Goal: Task Accomplishment & Management: Complete application form

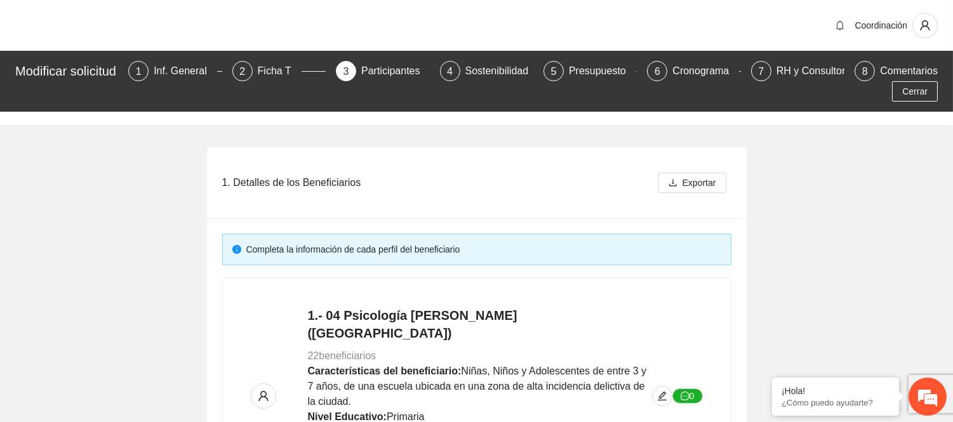
click at [525, 213] on div "1. Detalles de los Beneficiarios Exportar" at bounding box center [476, 182] width 509 height 71
click at [902, 83] on button "Cerrar" at bounding box center [915, 91] width 46 height 20
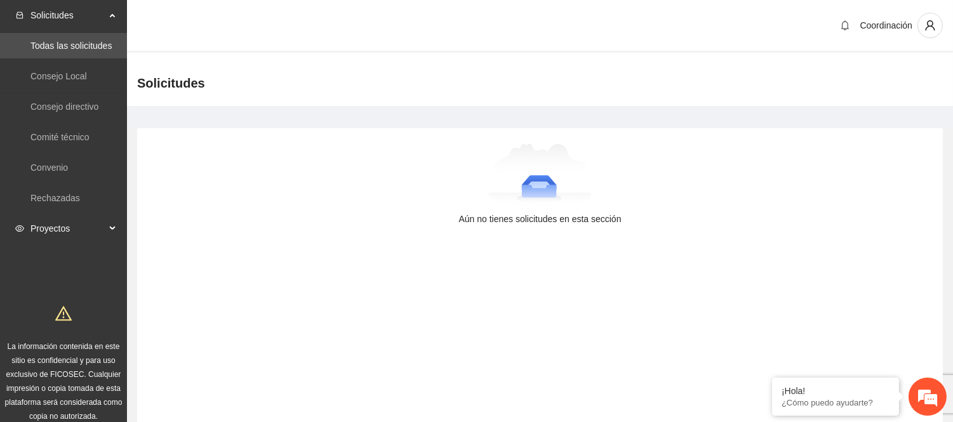
click at [68, 225] on span "Proyectos" at bounding box center [67, 228] width 75 height 25
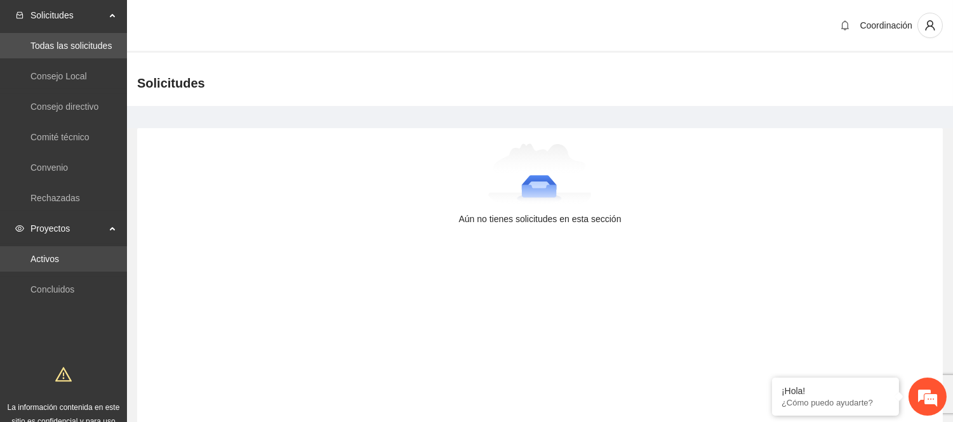
click at [59, 254] on link "Activos" at bounding box center [44, 259] width 29 height 10
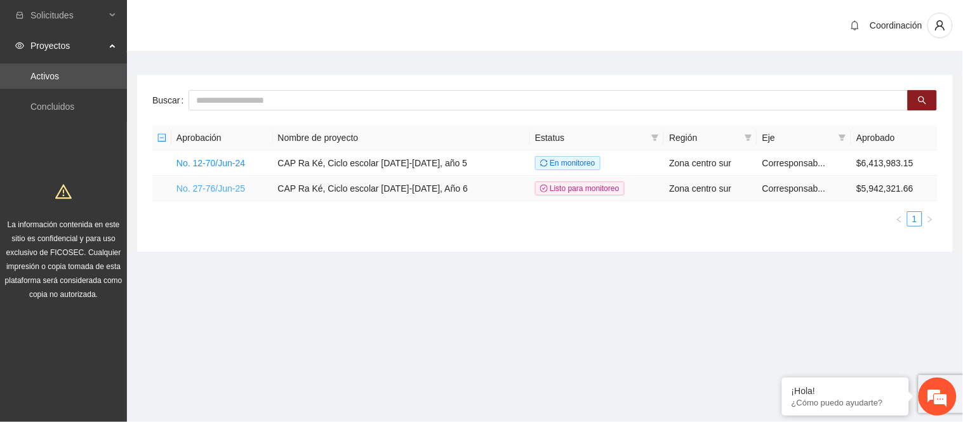
click at [220, 190] on link "No. 27-76/Jun-25" at bounding box center [210, 188] width 69 height 10
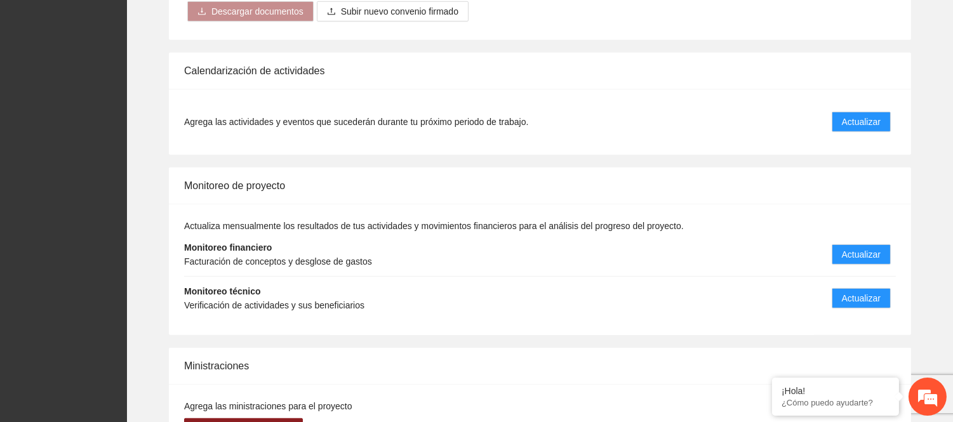
scroll to position [1342, 0]
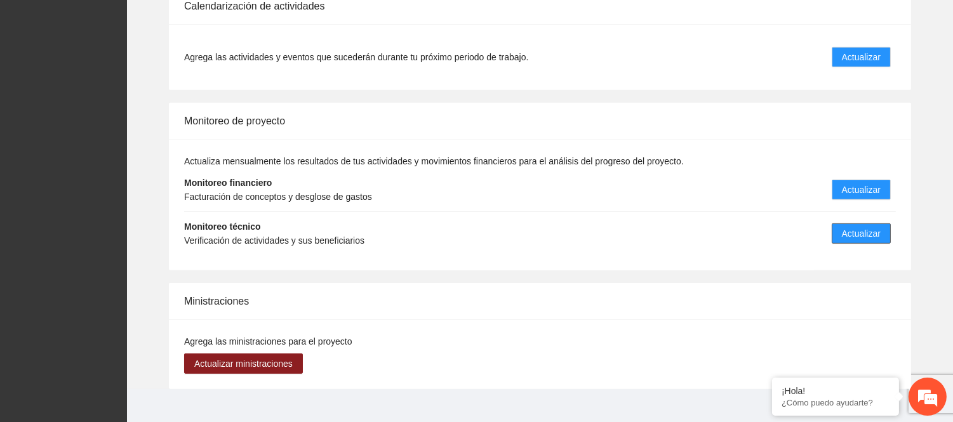
click at [885, 223] on button "Actualizar" at bounding box center [860, 233] width 59 height 20
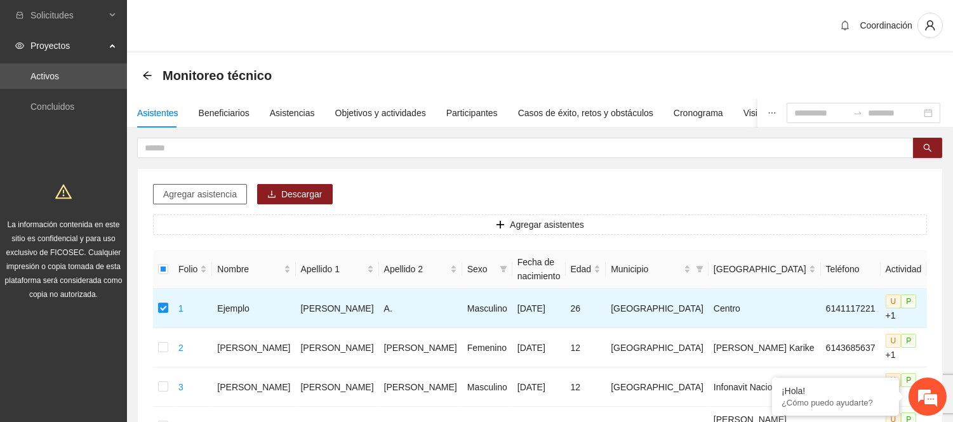
click at [199, 199] on span "Agregar asistencia" at bounding box center [200, 194] width 74 height 14
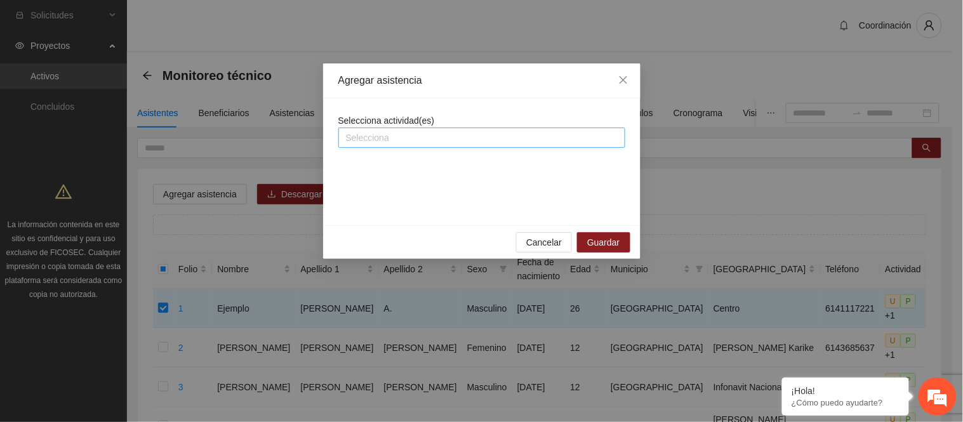
click at [422, 145] on div at bounding box center [481, 137] width 280 height 15
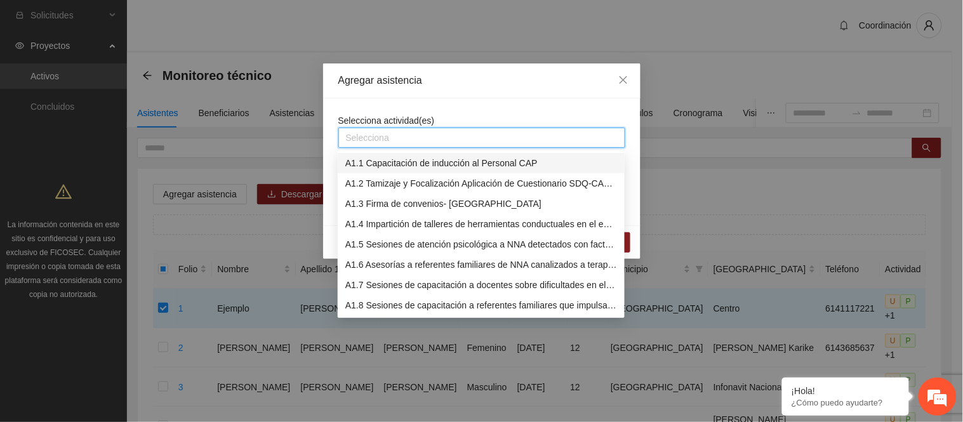
click at [420, 169] on div "A1.1 Capacitación de inducción al Personal CAP" at bounding box center [481, 163] width 272 height 14
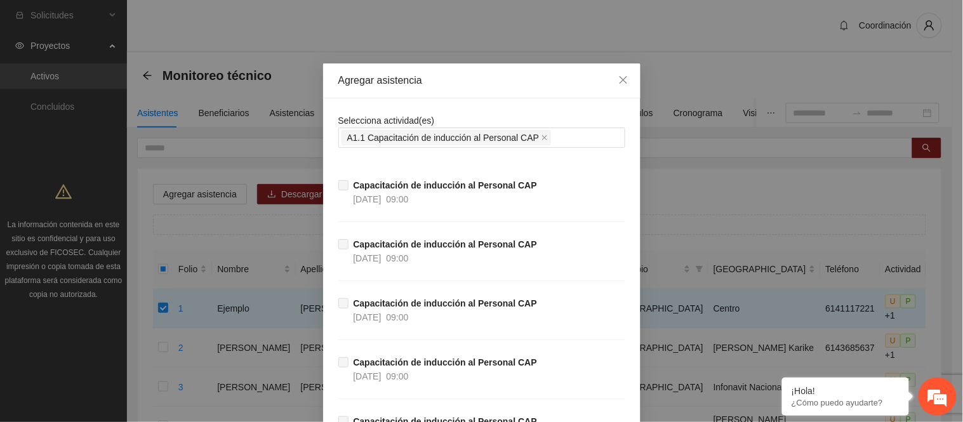
click at [326, 205] on div "Selecciona actividad(es) A1.1 Capacitación de inducción al Personal CAP Capacit…" at bounding box center [481, 308] width 317 height 421
click at [541, 141] on span at bounding box center [544, 138] width 6 height 14
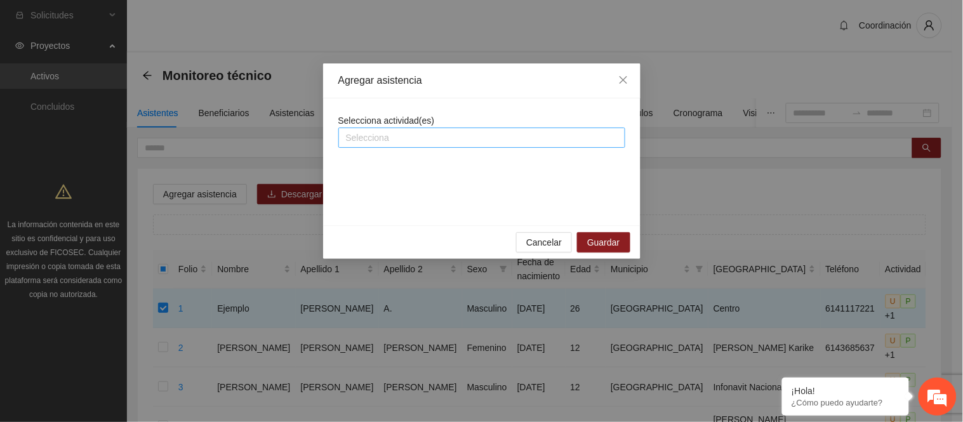
click at [524, 142] on div at bounding box center [481, 137] width 280 height 15
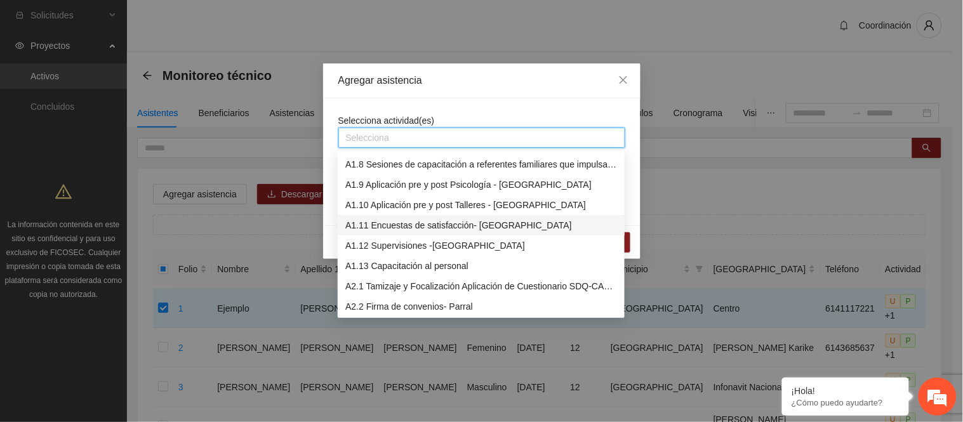
scroll to position [70, 0]
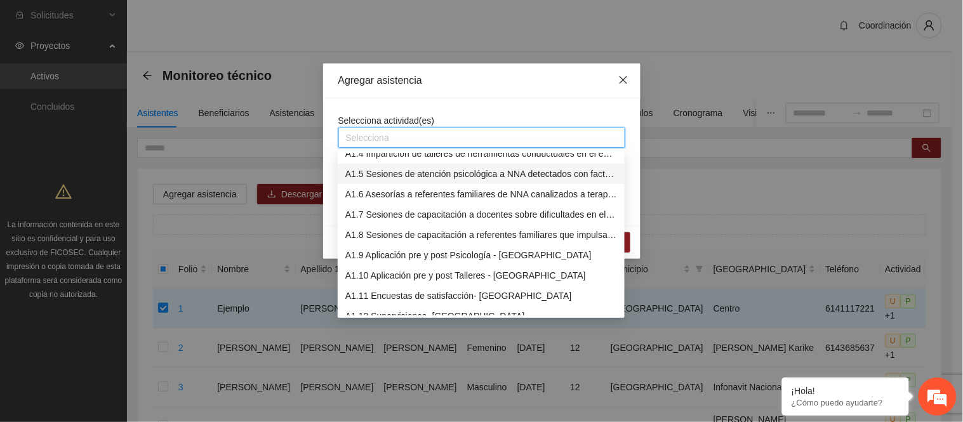
click at [617, 79] on span "Close" at bounding box center [623, 80] width 34 height 34
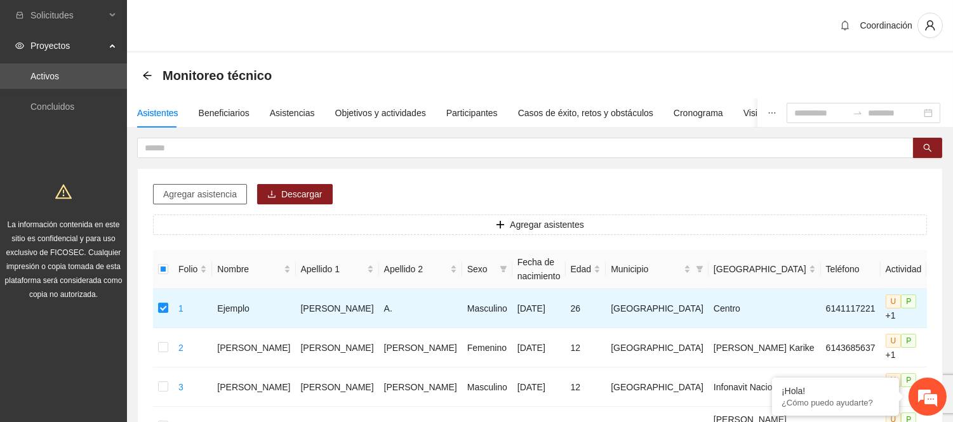
click at [223, 194] on span "Agregar asistencia" at bounding box center [200, 194] width 74 height 14
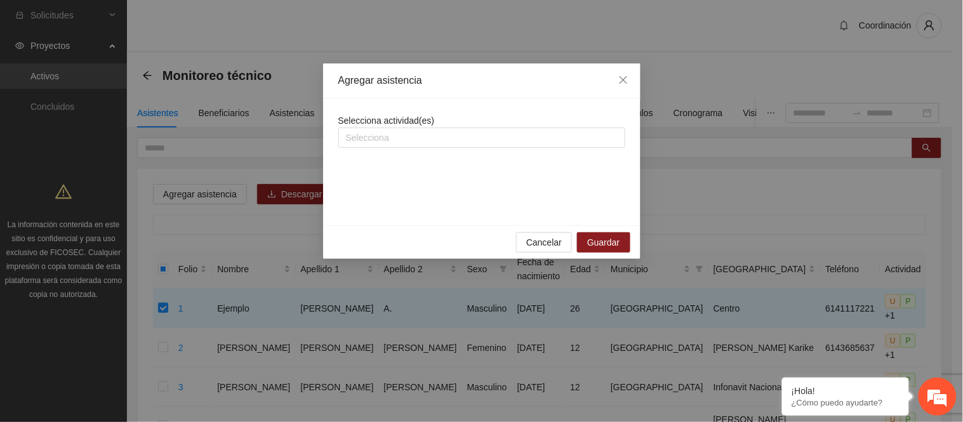
click at [470, 123] on div "Selecciona actividad(es) Selecciona" at bounding box center [481, 131] width 287 height 34
click at [463, 135] on div at bounding box center [481, 137] width 280 height 15
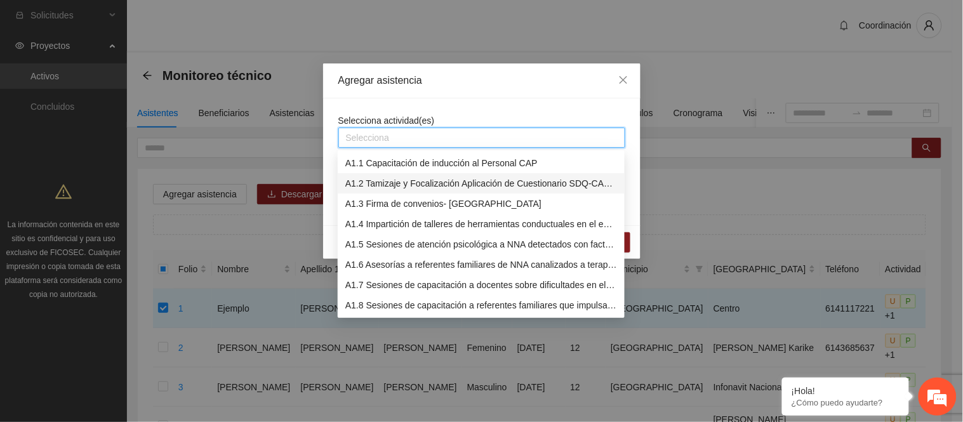
click at [436, 187] on div "A1.2 Tamizaje y Focalización Aplicación de Cuestionario SDQ-CAS - [GEOGRAPHIC_D…" at bounding box center [481, 183] width 272 height 14
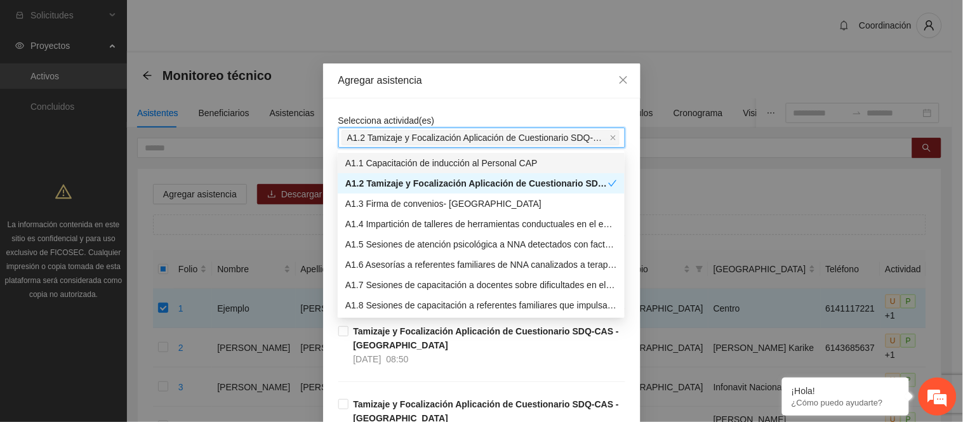
click at [498, 85] on div "Agregar asistencia" at bounding box center [481, 81] width 287 height 14
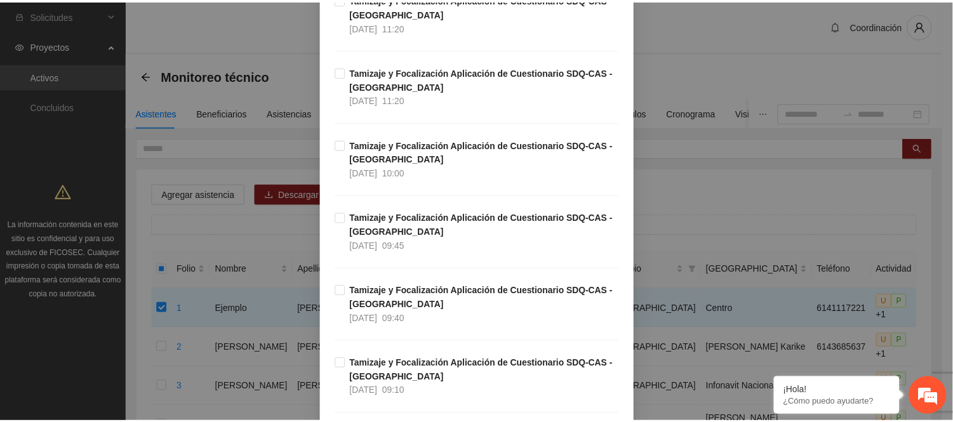
scroll to position [4159, 0]
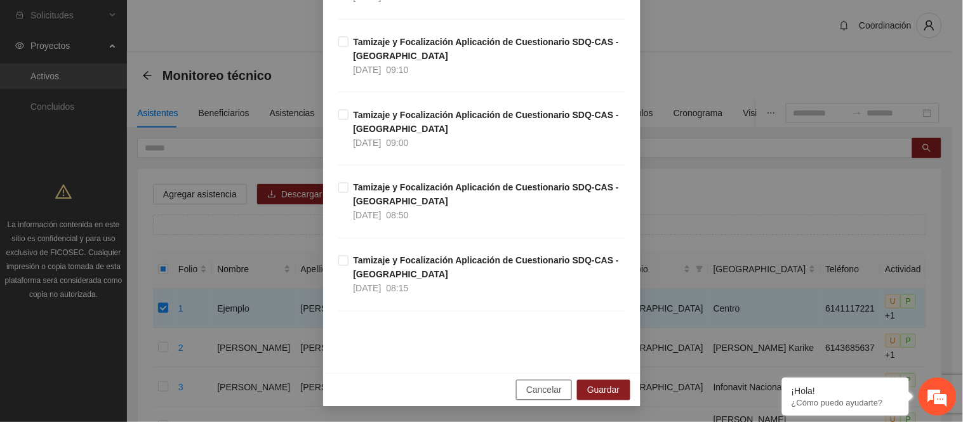
click at [546, 394] on span "Cancelar" at bounding box center [544, 390] width 36 height 14
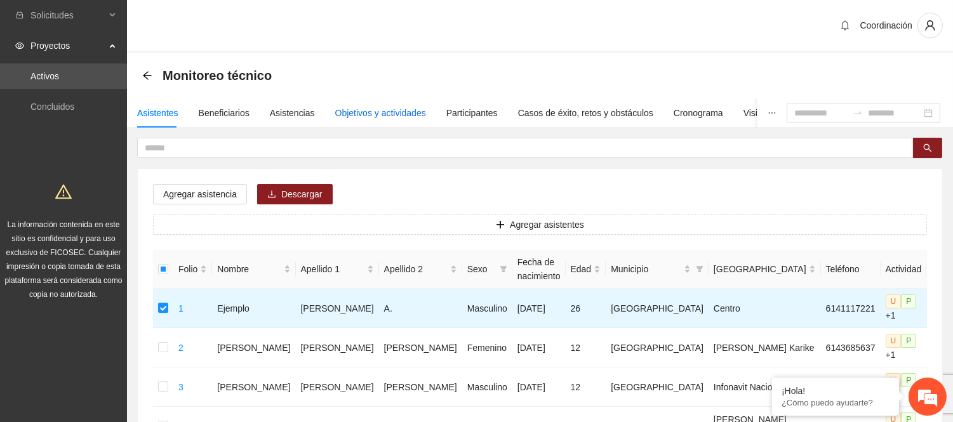
click at [378, 119] on div "Objetivos y actividades" at bounding box center [380, 113] width 91 height 14
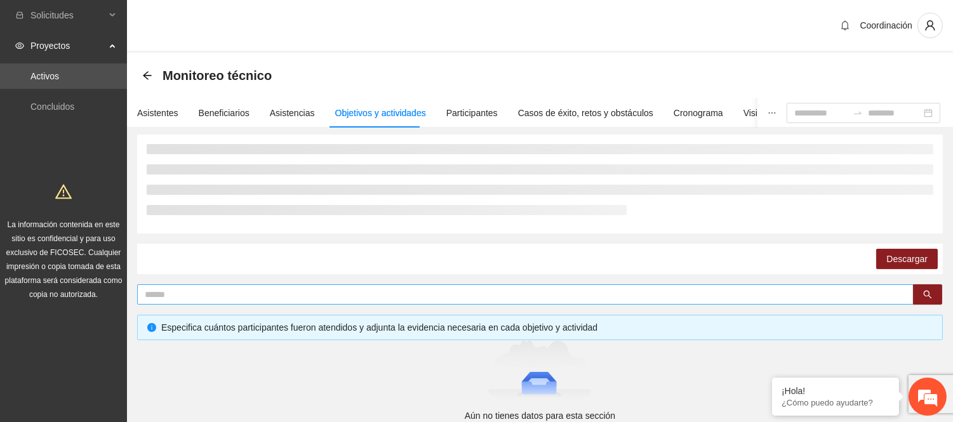
click at [353, 303] on span at bounding box center [525, 294] width 776 height 20
click at [351, 300] on input "text" at bounding box center [520, 294] width 751 height 14
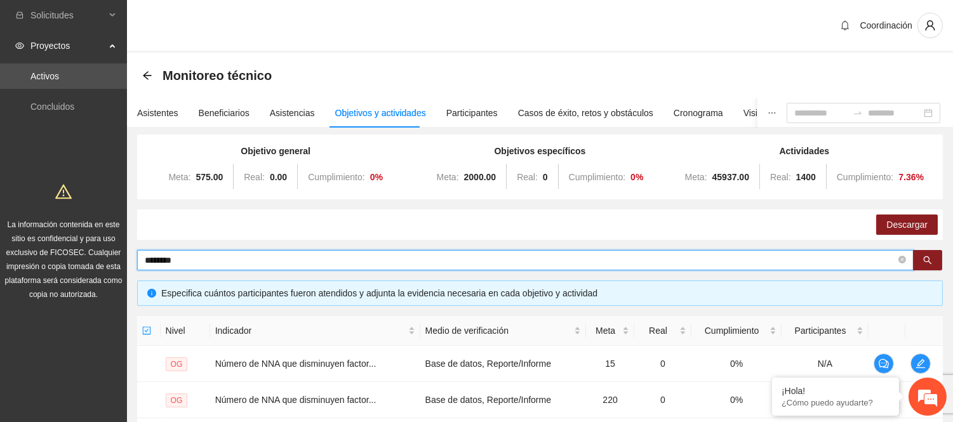
type input "********"
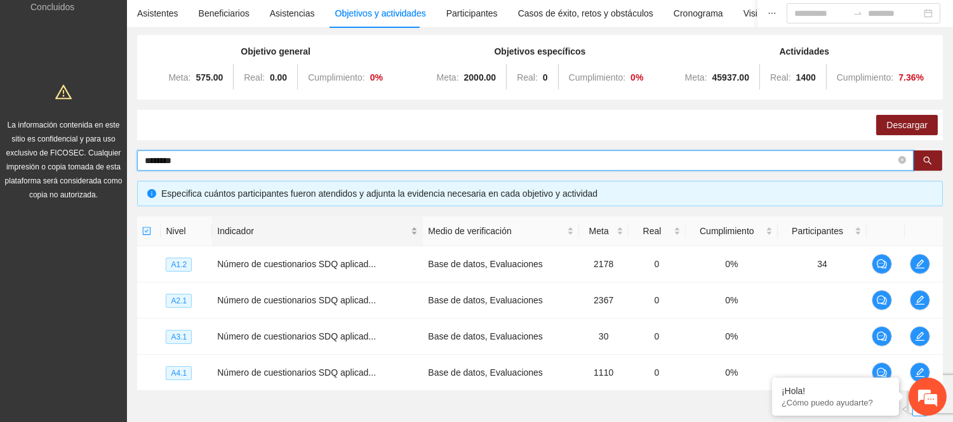
scroll to position [0, 0]
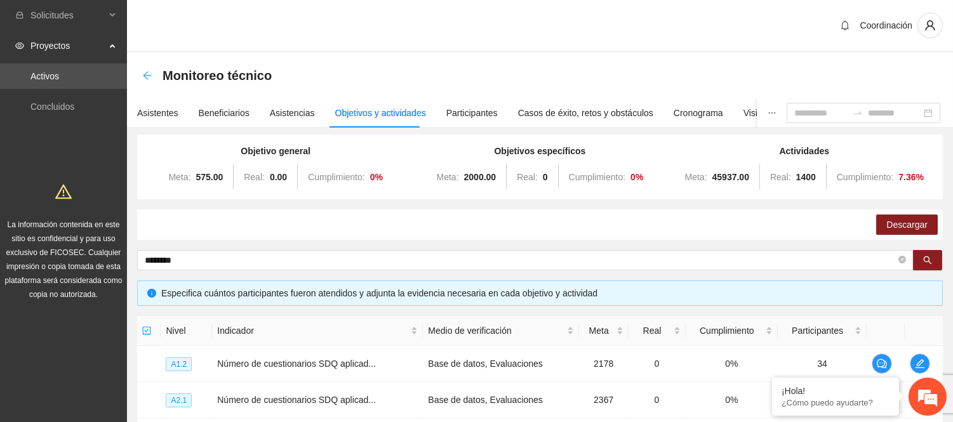
click at [147, 77] on icon "arrow-left" at bounding box center [147, 75] width 10 height 10
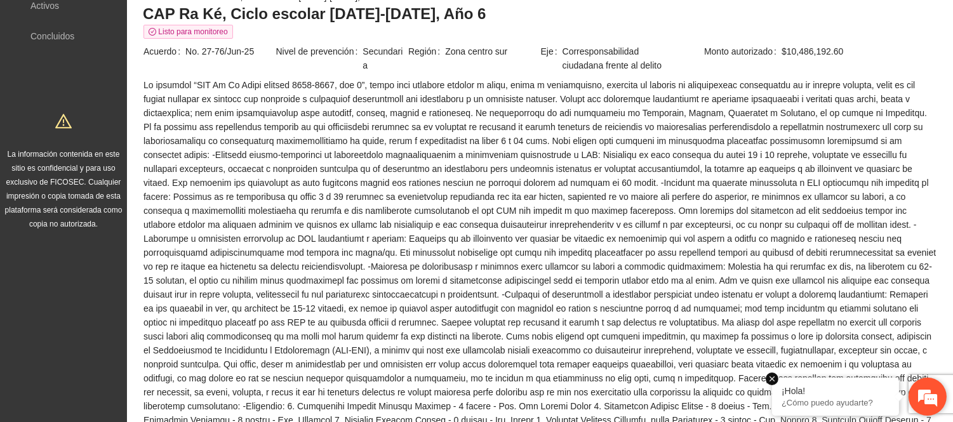
click at [773, 379] on em at bounding box center [771, 379] width 13 height 13
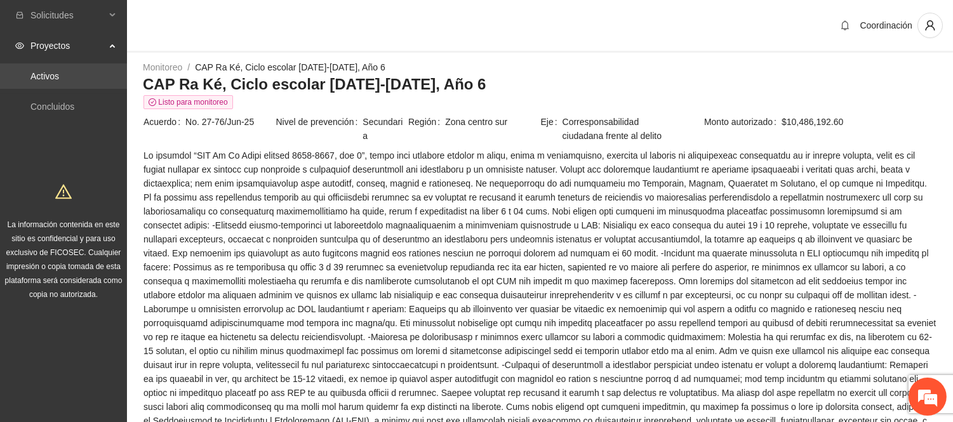
click at [30, 81] on link "Activos" at bounding box center [44, 76] width 29 height 10
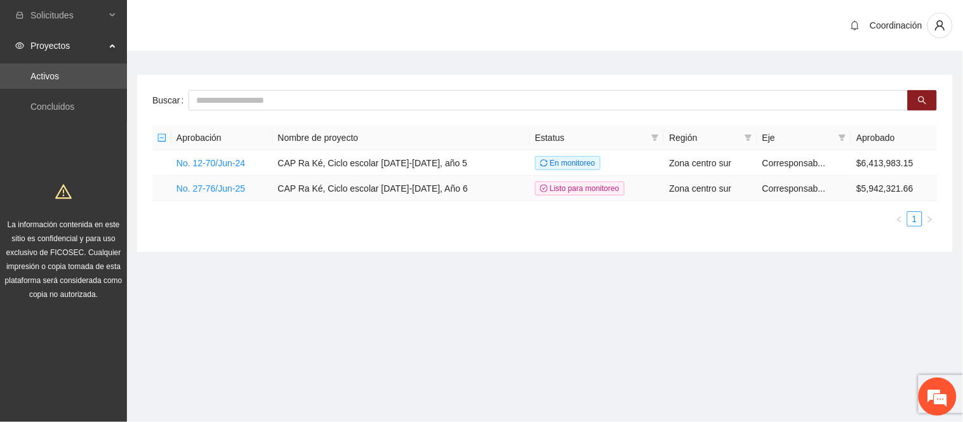
click at [228, 197] on td "No. 27-76/Jun-25" at bounding box center [222, 188] width 102 height 25
click at [229, 184] on link "No. 27-76/Jun-25" at bounding box center [210, 188] width 69 height 10
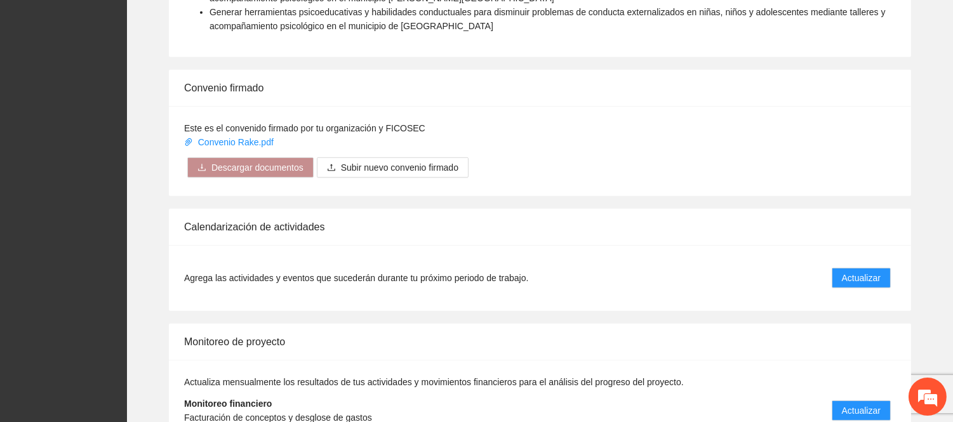
scroll to position [1269, 0]
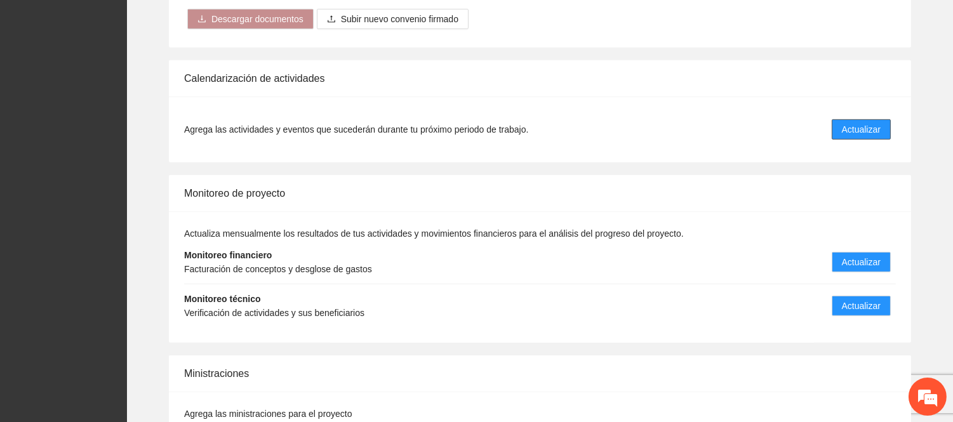
click at [855, 119] on button "Actualizar" at bounding box center [860, 129] width 59 height 20
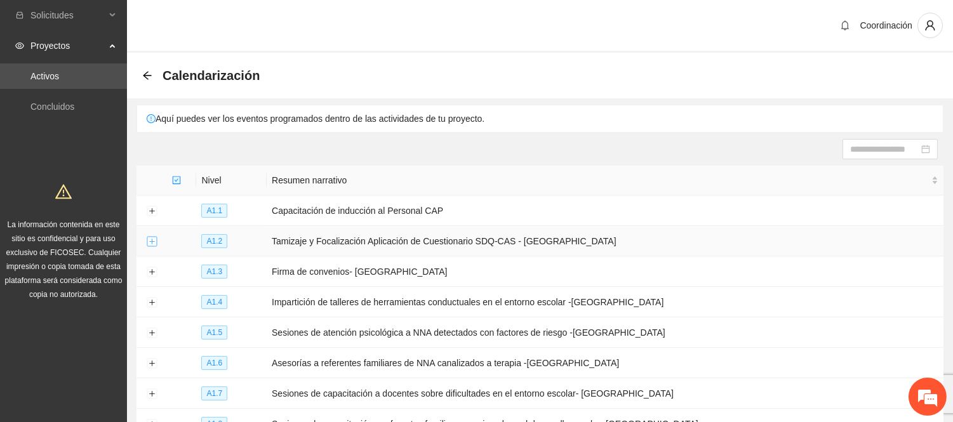
click at [154, 243] on button "Expand row" at bounding box center [152, 242] width 10 height 10
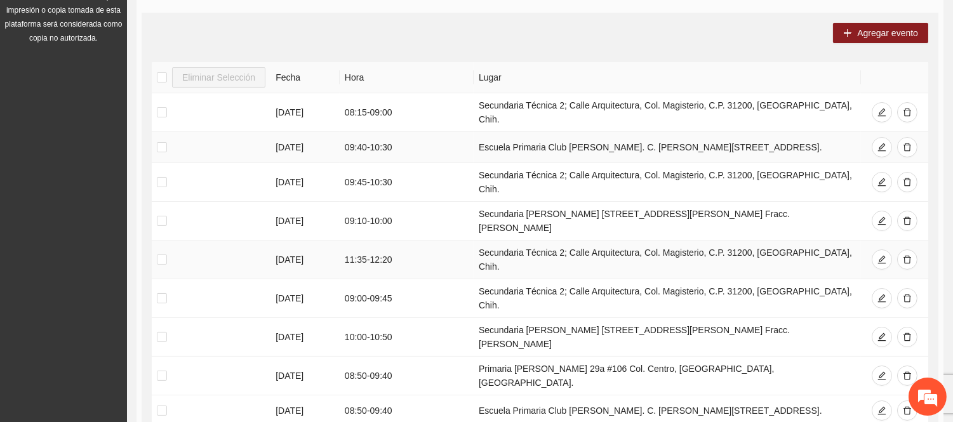
scroll to position [211, 0]
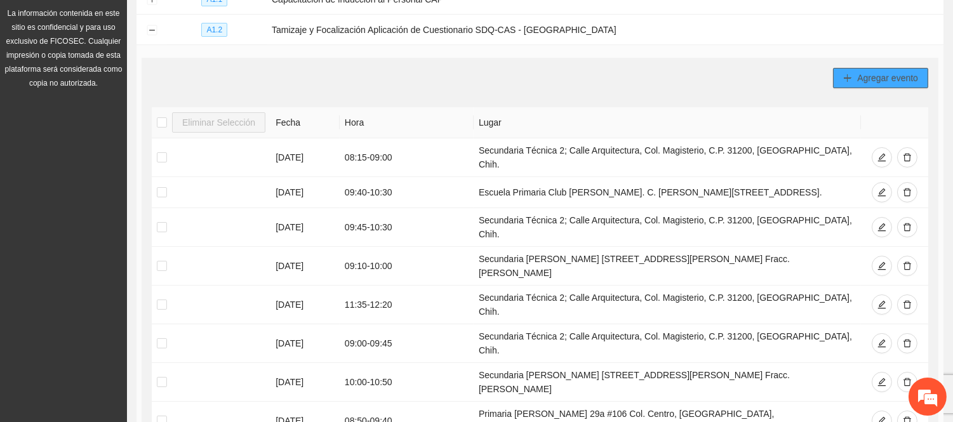
click at [852, 77] on icon "plus" at bounding box center [847, 78] width 9 height 9
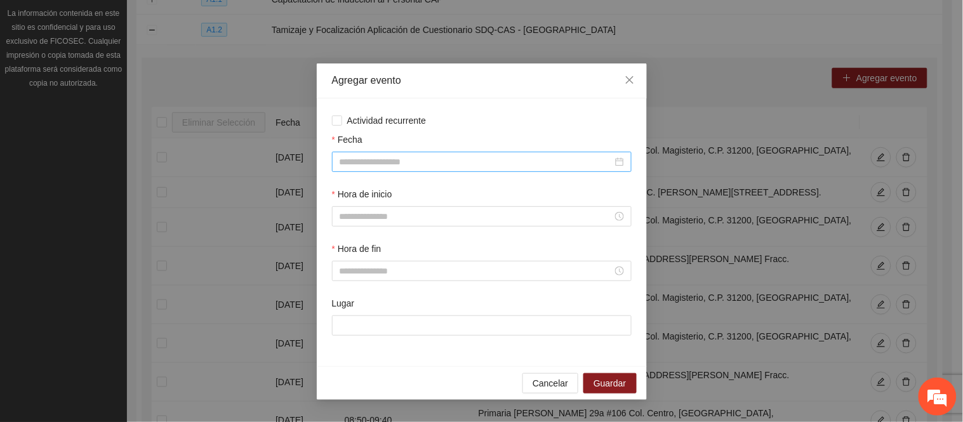
click at [383, 162] on input "Fecha" at bounding box center [476, 162] width 273 height 14
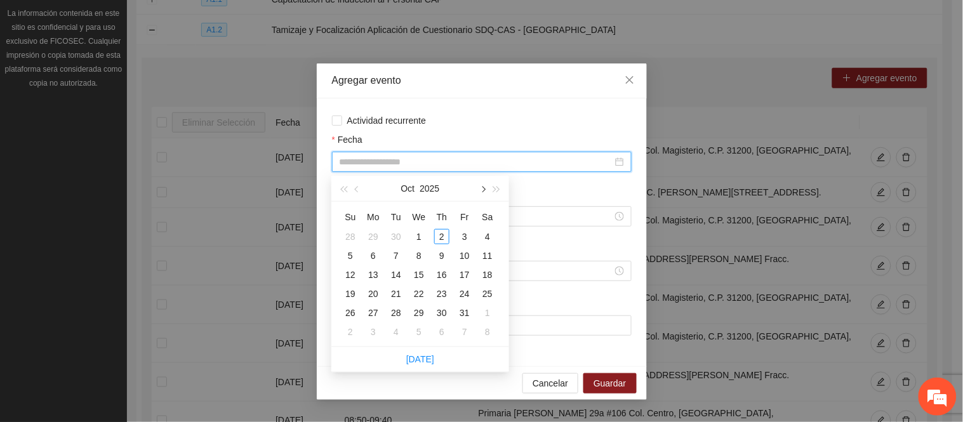
click at [479, 188] on span "button" at bounding box center [482, 189] width 6 height 6
click at [366, 189] on div "[DATE]" at bounding box center [420, 188] width 110 height 25
click at [357, 193] on button "button" at bounding box center [357, 188] width 14 height 25
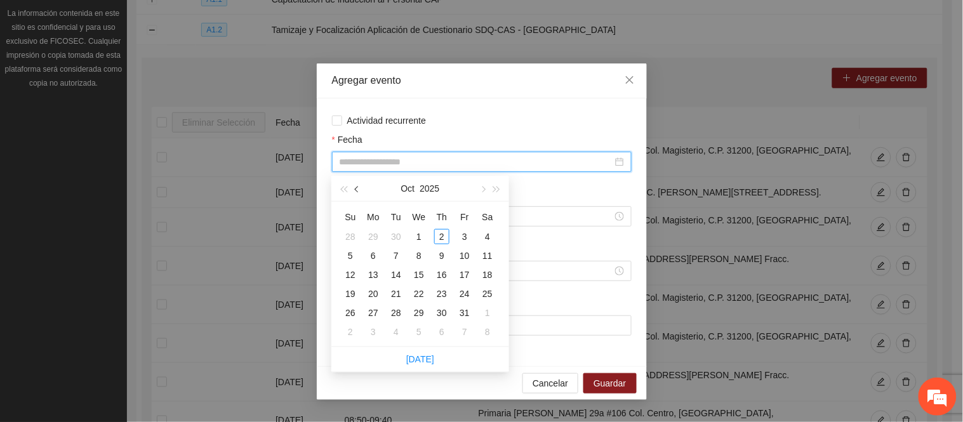
click at [357, 193] on button "button" at bounding box center [357, 188] width 14 height 25
click at [630, 86] on span "Close" at bounding box center [629, 80] width 34 height 34
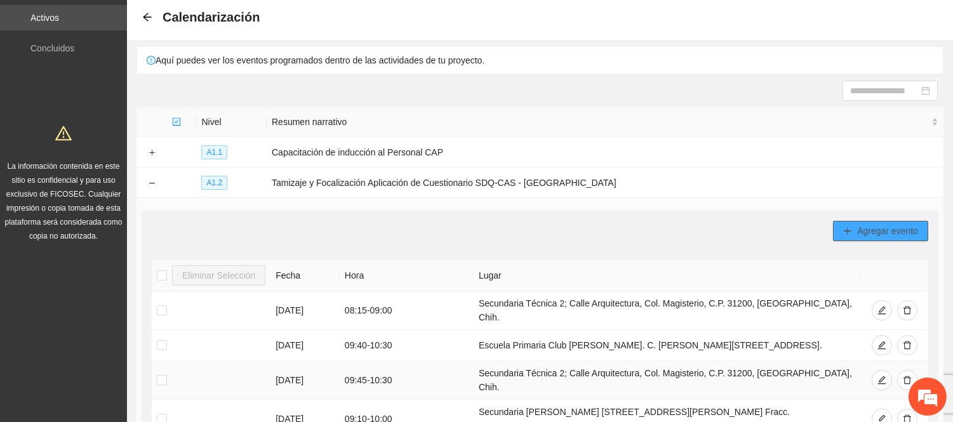
scroll to position [0, 0]
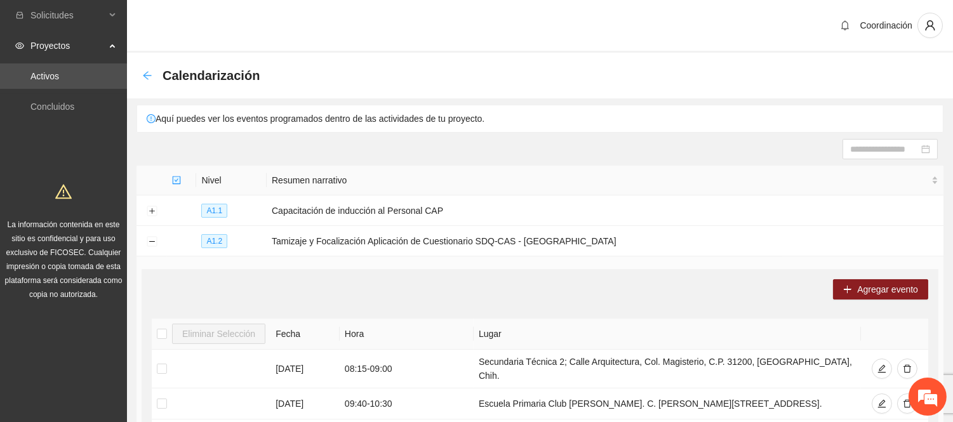
click at [149, 70] on icon "arrow-left" at bounding box center [147, 75] width 10 height 10
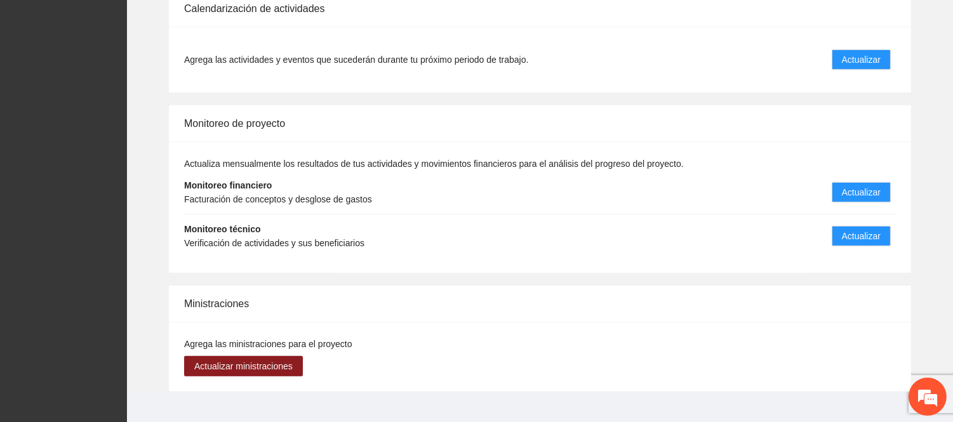
scroll to position [1342, 0]
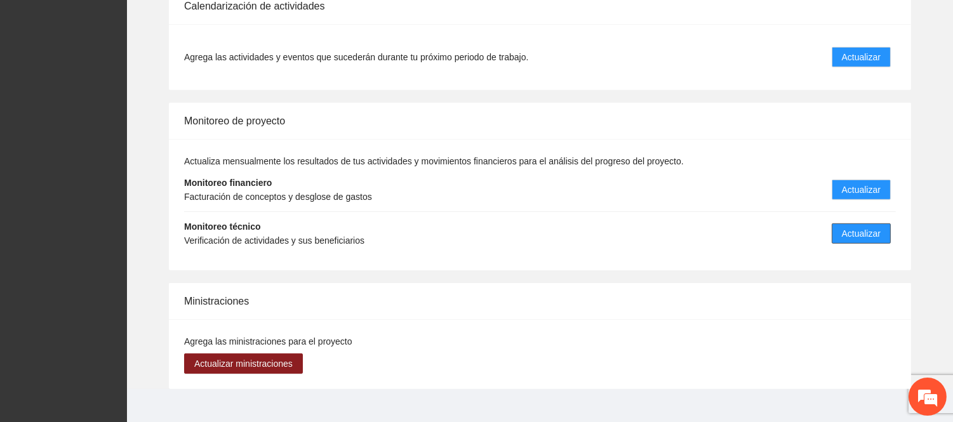
click at [872, 227] on span "Actualizar" at bounding box center [860, 234] width 39 height 14
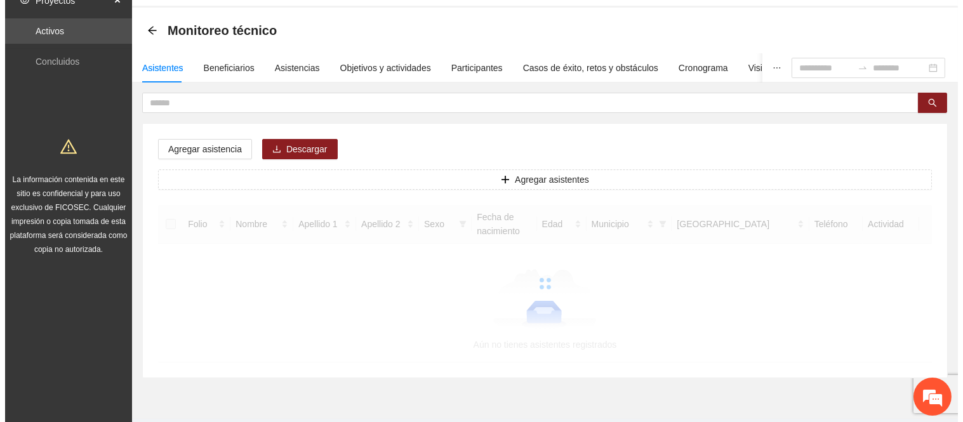
scroll to position [70, 0]
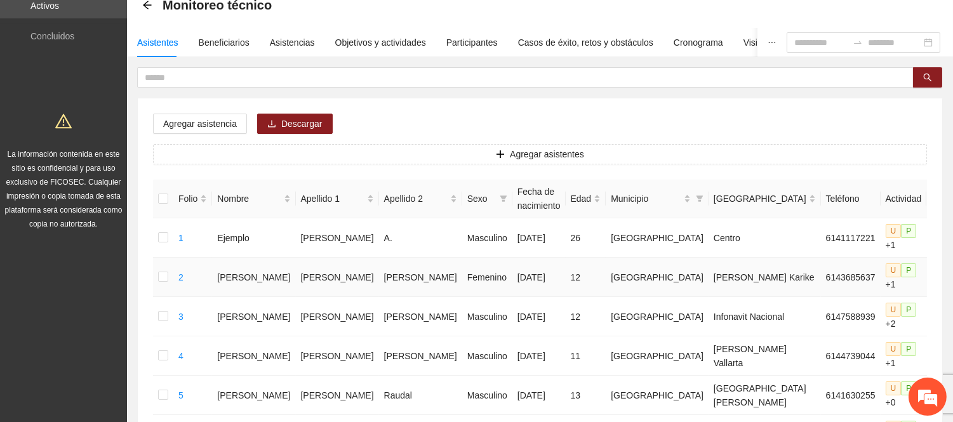
click at [159, 274] on td at bounding box center [163, 277] width 20 height 39
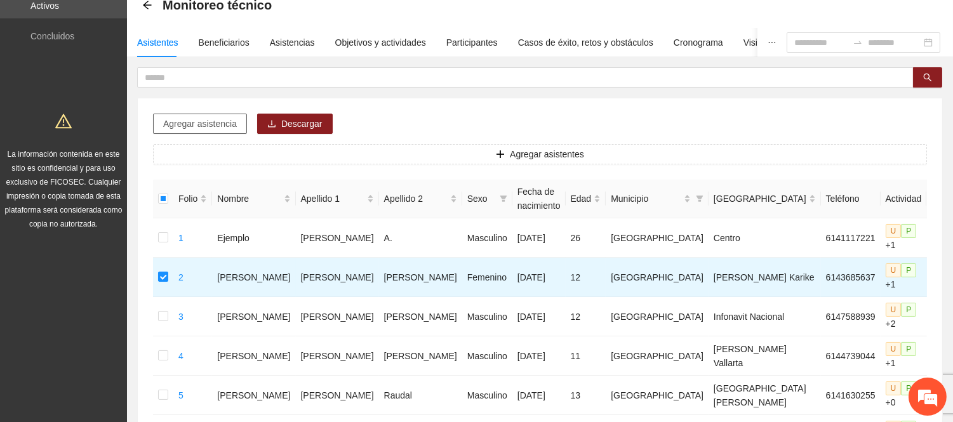
click at [213, 123] on span "Agregar asistencia" at bounding box center [200, 124] width 74 height 14
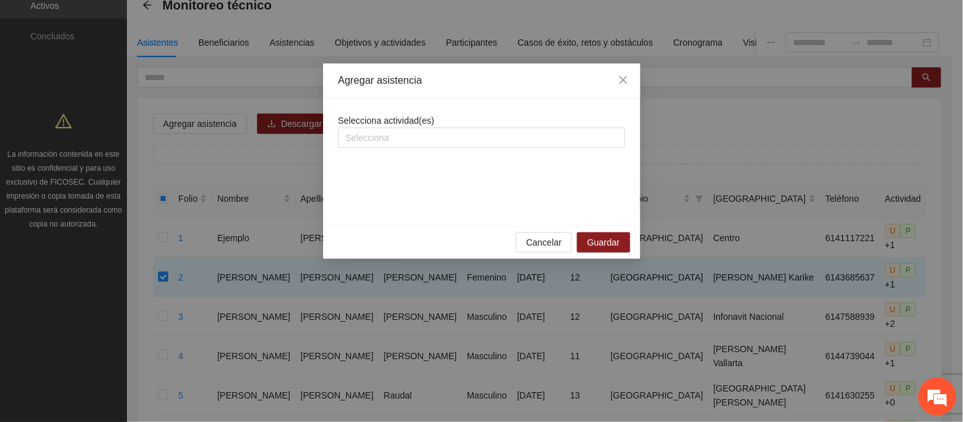
click at [422, 122] on span "Selecciona actividad(es)" at bounding box center [386, 120] width 96 height 10
click at [420, 135] on div at bounding box center [481, 137] width 280 height 15
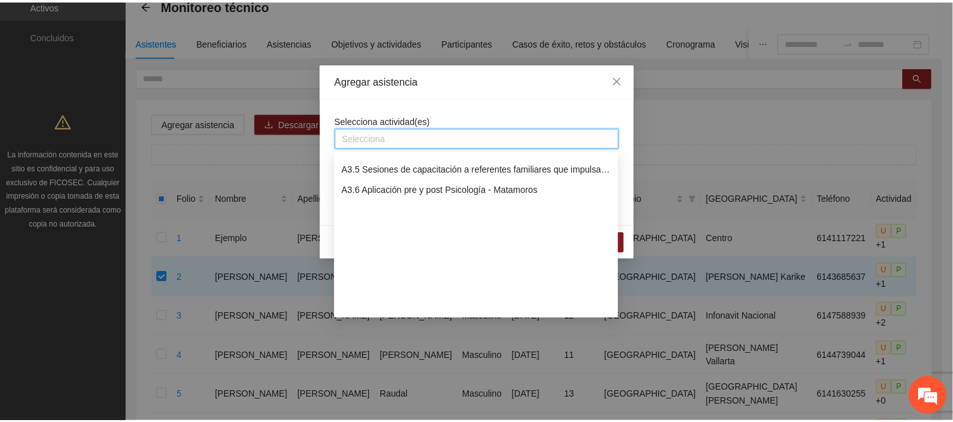
scroll to position [423, 0]
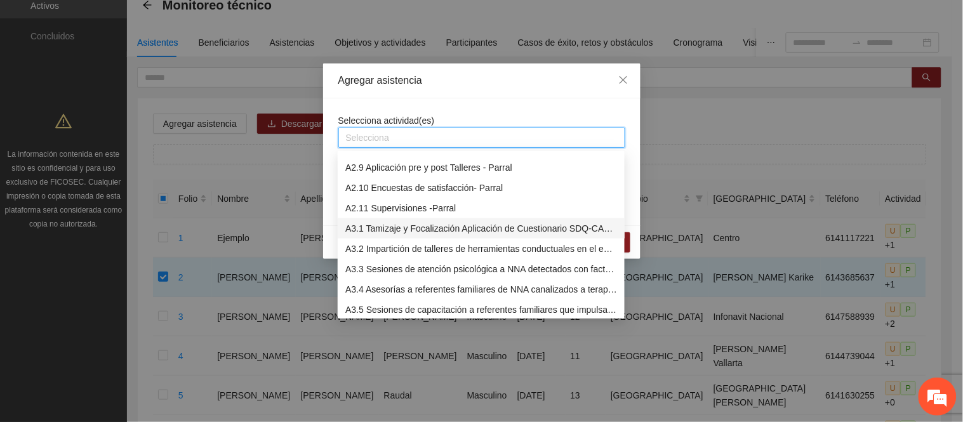
click at [428, 227] on div "A3.1 Tamizaje y Focalización Aplicación de Cuestionario SDQ-CAS - Matamoros" at bounding box center [481, 228] width 272 height 14
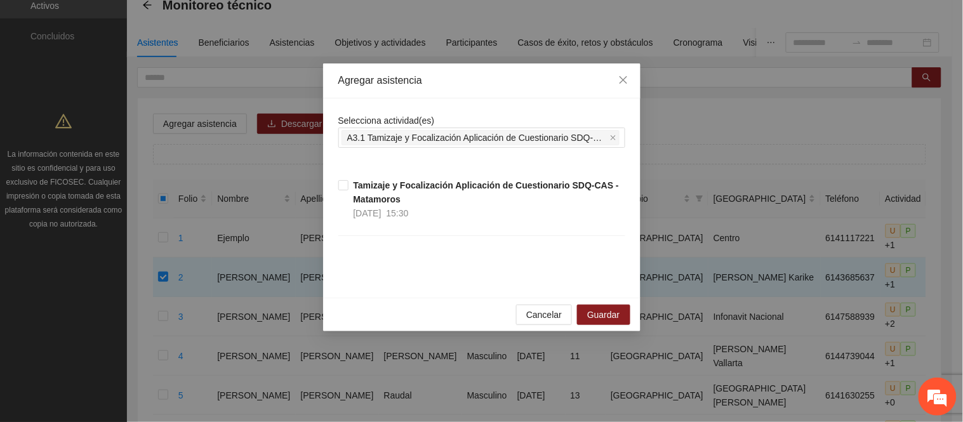
click at [551, 93] on div "Agregar asistencia" at bounding box center [481, 80] width 317 height 35
click at [479, 277] on div "Selecciona actividad(es) A3.1 Tamizaje y Focalización Aplicación de Cuestionari…" at bounding box center [481, 198] width 287 height 169
click at [617, 86] on span "Close" at bounding box center [623, 80] width 34 height 34
